Goal: Transaction & Acquisition: Purchase product/service

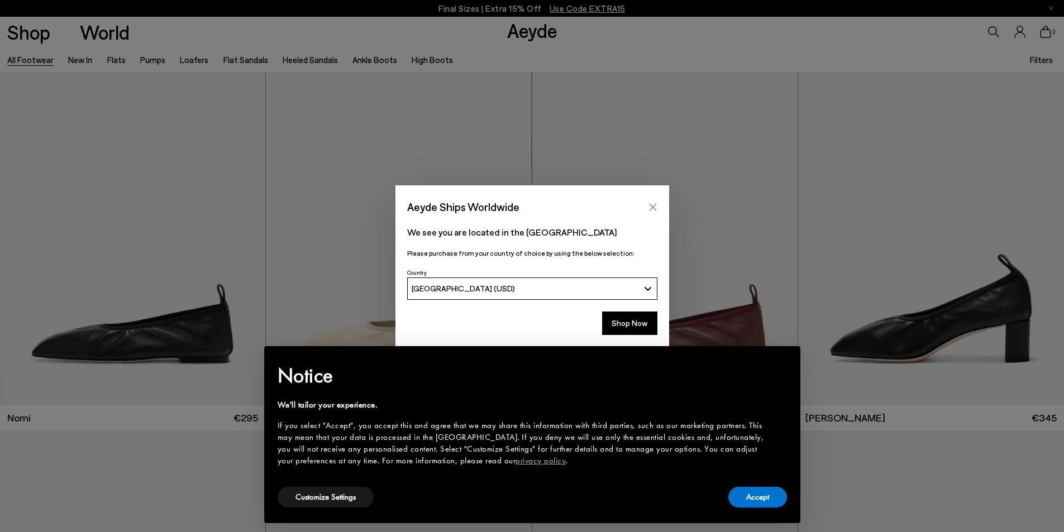
click at [658, 208] on button "Close" at bounding box center [653, 207] width 17 height 17
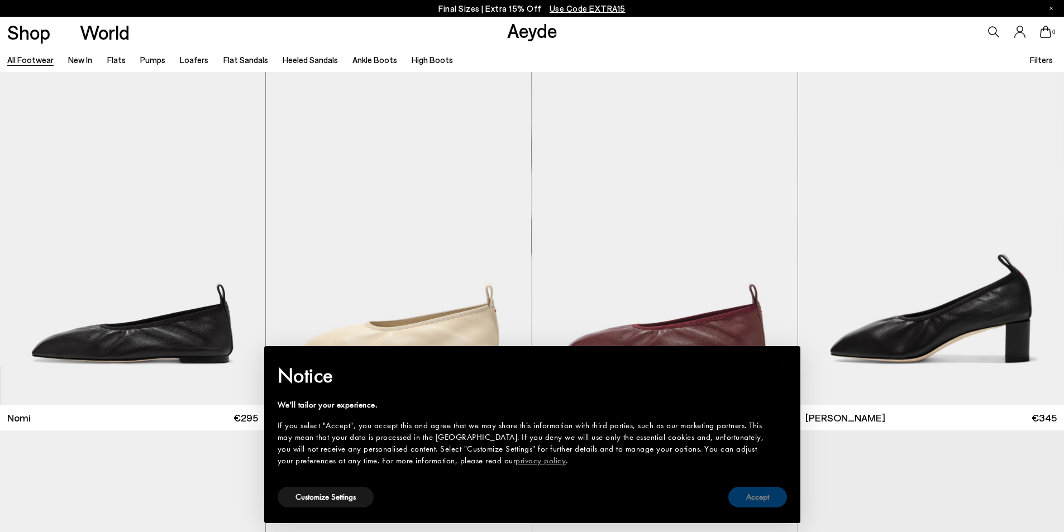
click at [759, 496] on button "Accept" at bounding box center [758, 497] width 59 height 21
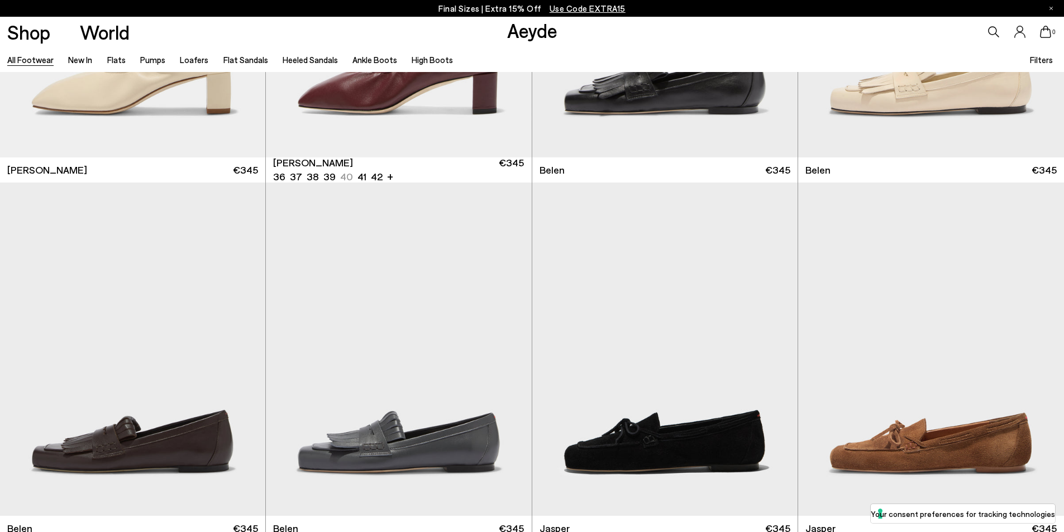
scroll to position [726, 0]
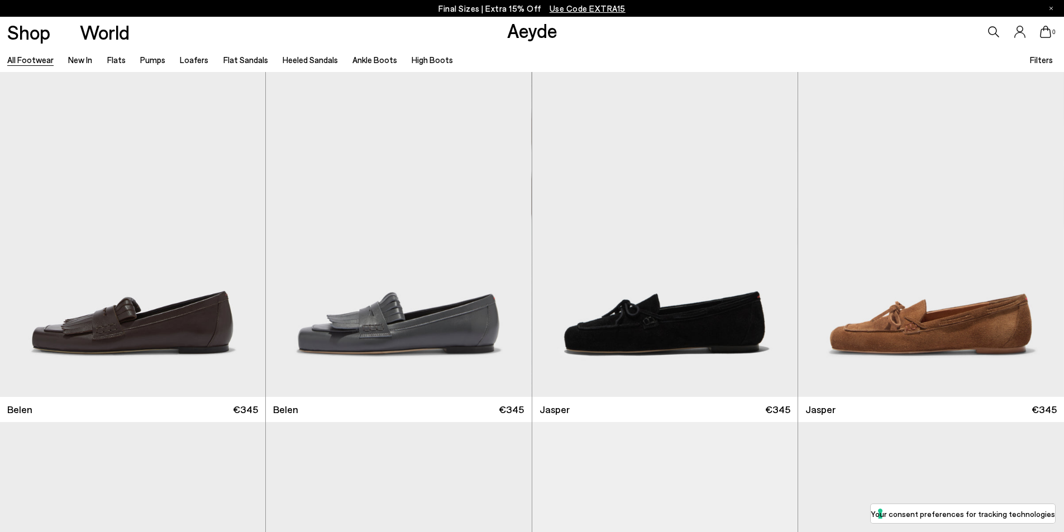
click at [988, 32] on icon at bounding box center [993, 31] width 11 height 11
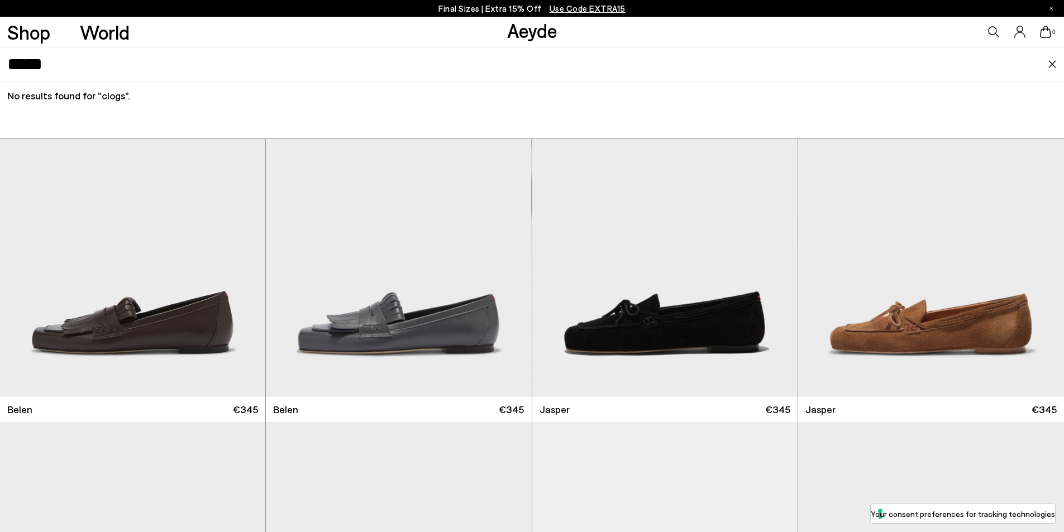
type input "*****"
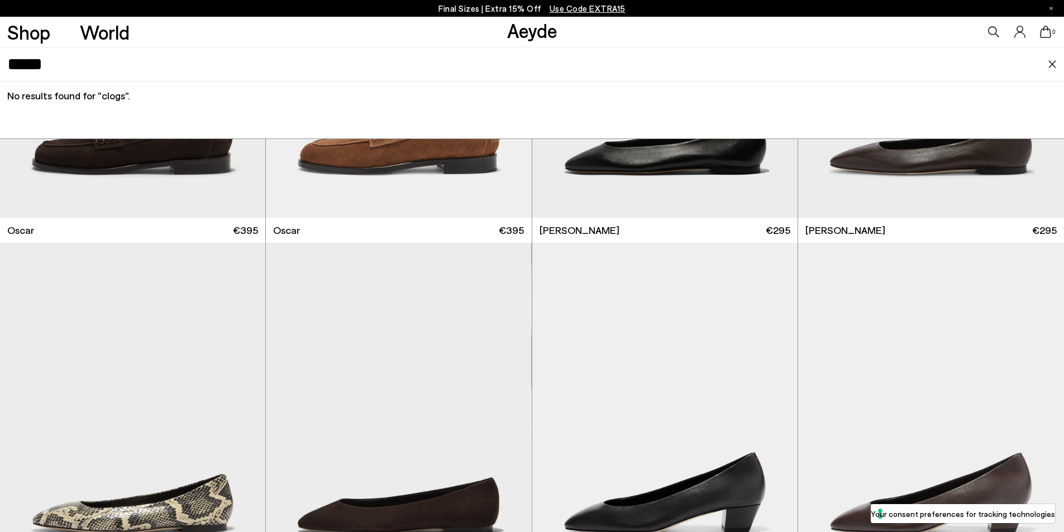
scroll to position [2738, 0]
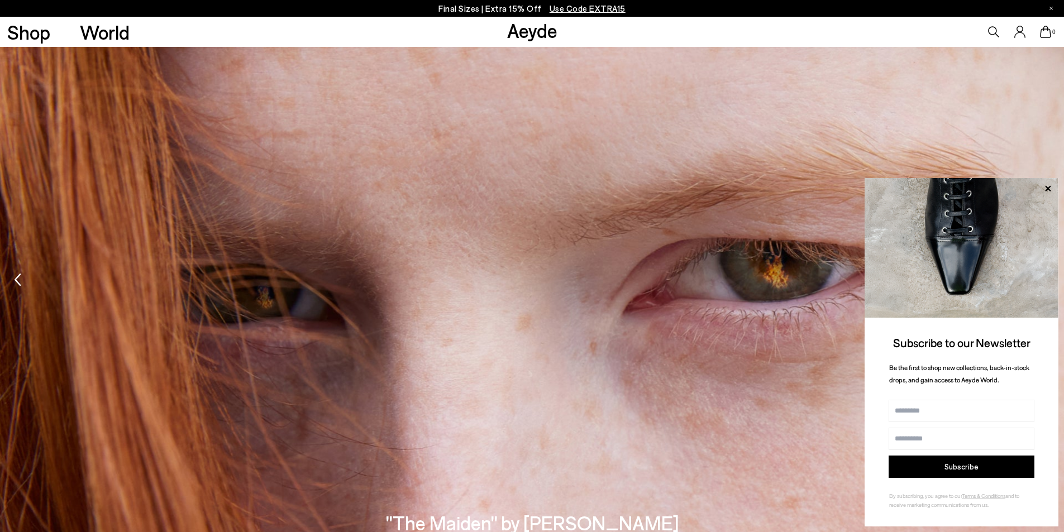
scroll to position [1735, 0]
